Goal: Task Accomplishment & Management: Use online tool/utility

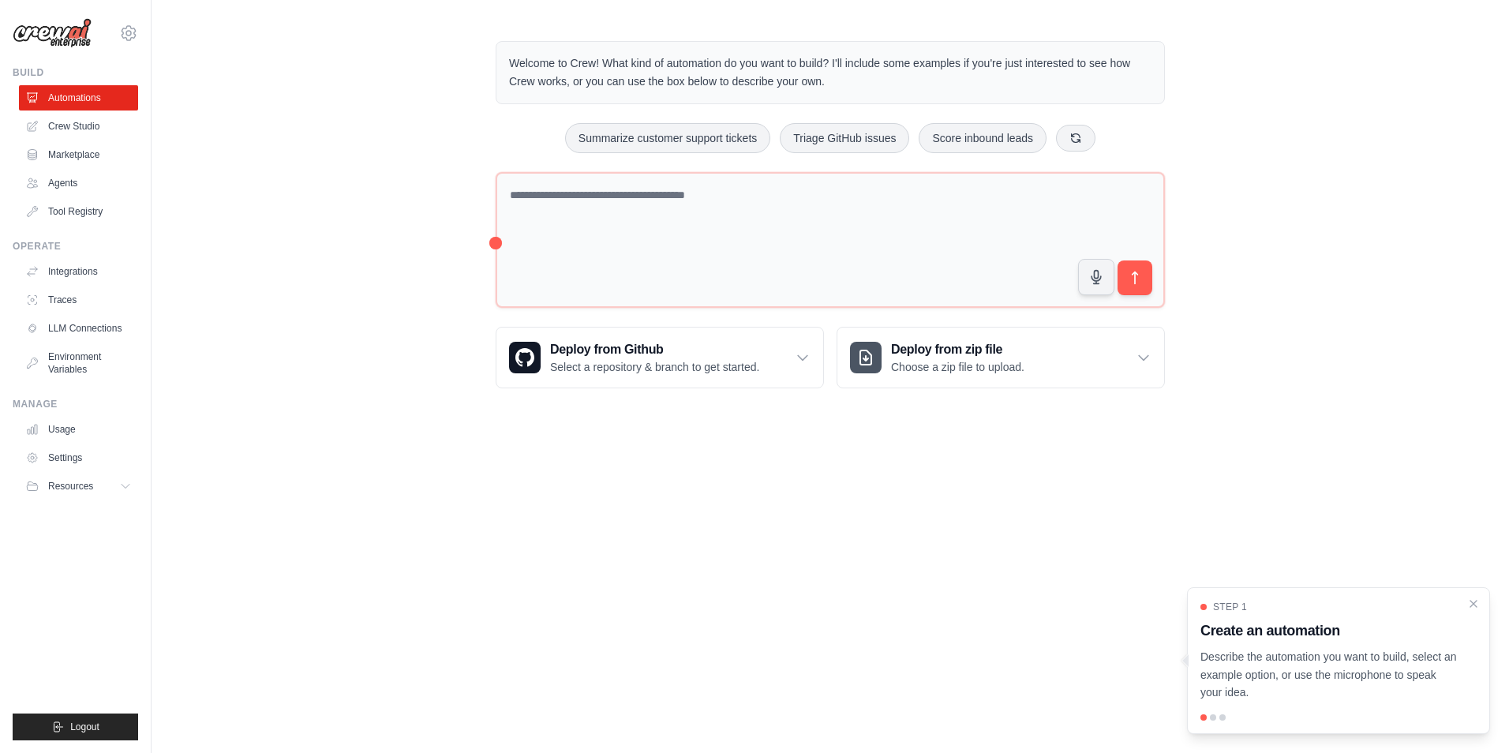
drag, startPoint x: 1471, startPoint y: 597, endPoint x: 1308, endPoint y: 575, distance: 164.7
click at [1472, 597] on icon "Close walkthrough" at bounding box center [1473, 603] width 13 height 13
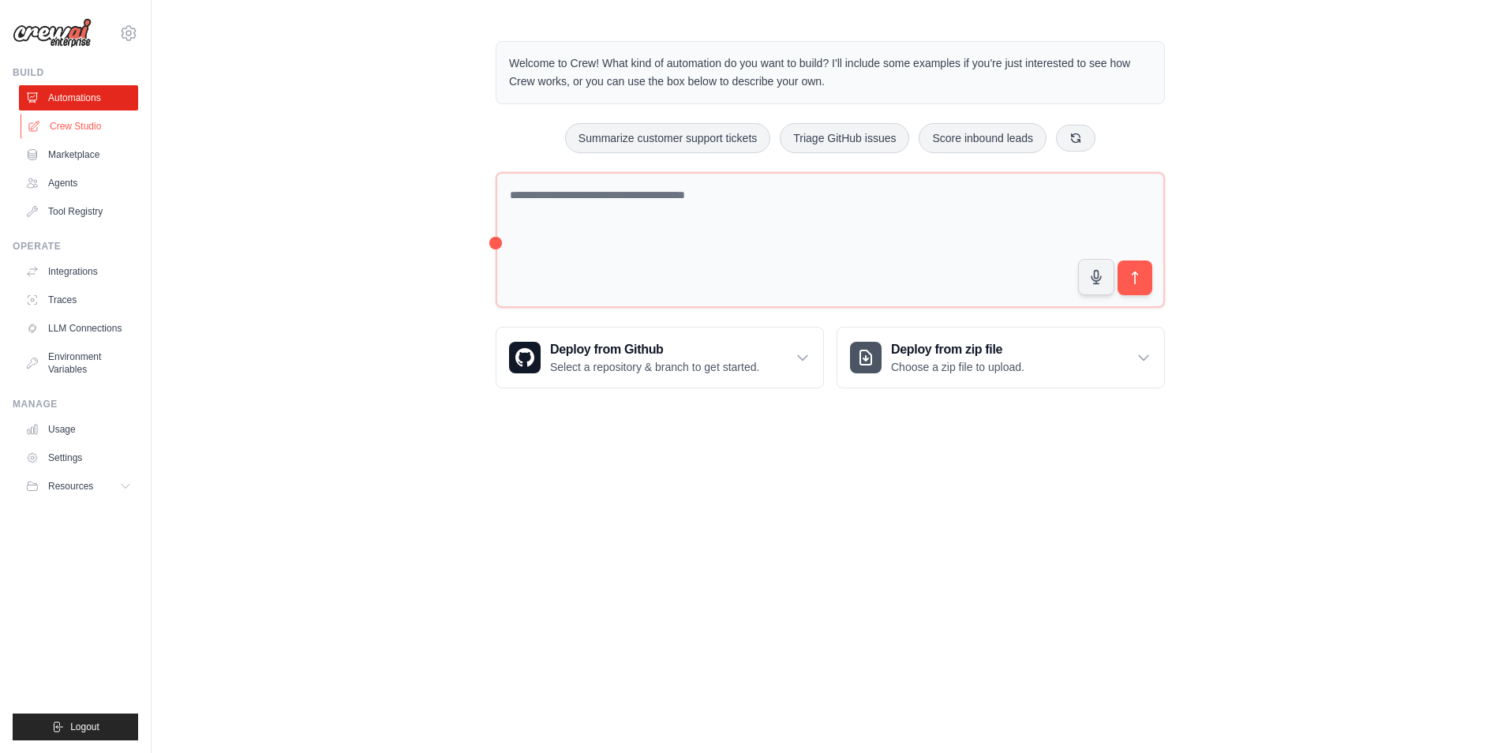
click at [73, 129] on link "Crew Studio" at bounding box center [80, 126] width 119 height 25
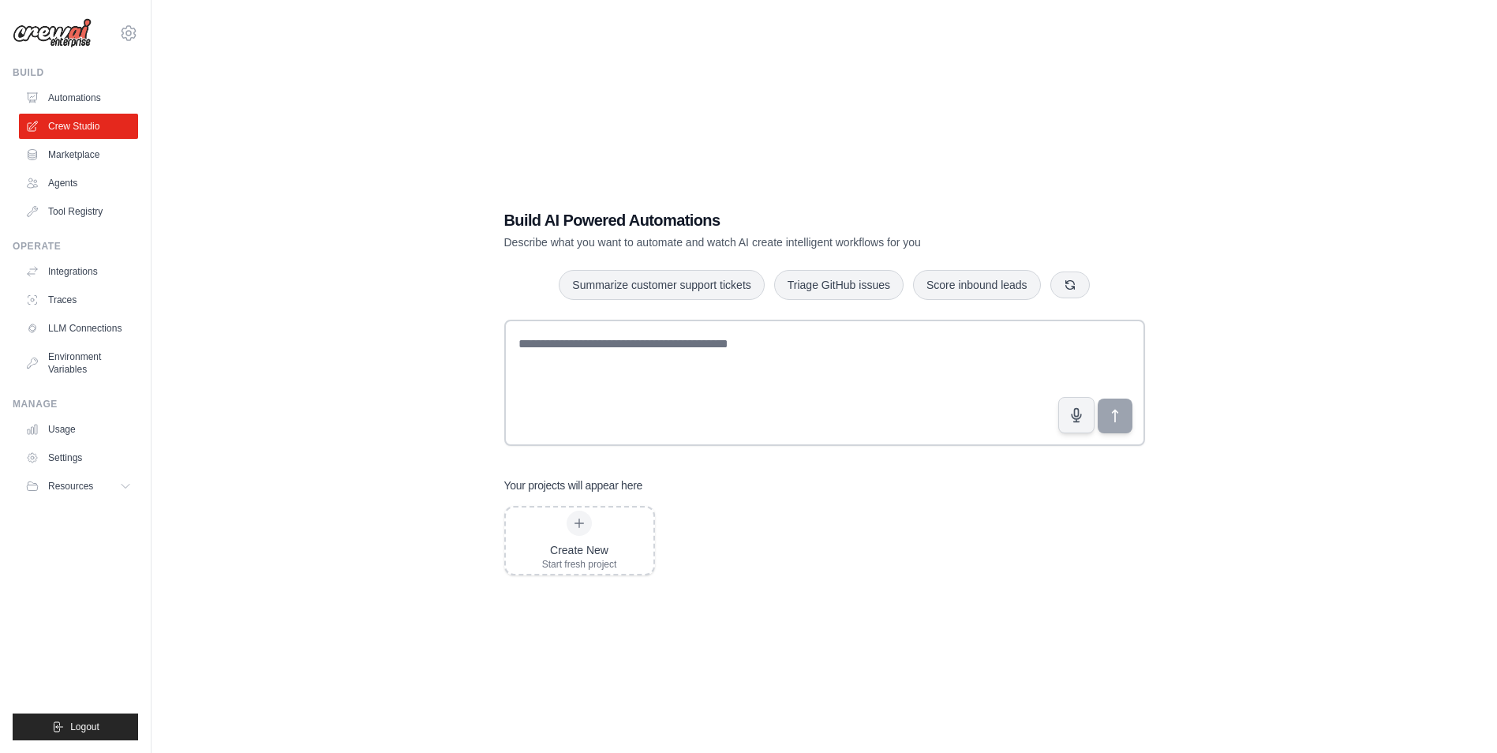
click at [760, 702] on div "Build AI Powered Automations Describe what you want to automate and watch AI cr…" at bounding box center [824, 392] width 1295 height 753
